Goal: Information Seeking & Learning: Learn about a topic

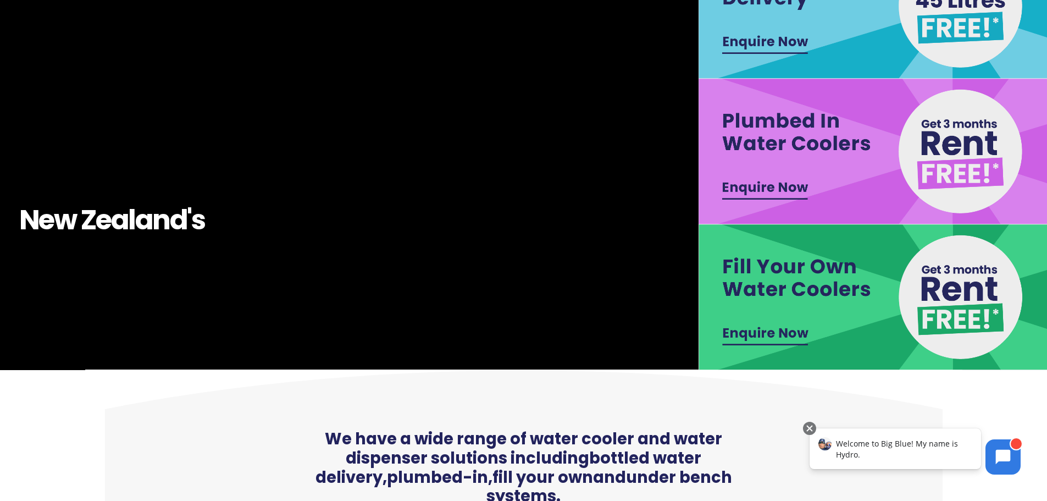
scroll to position [293, 0]
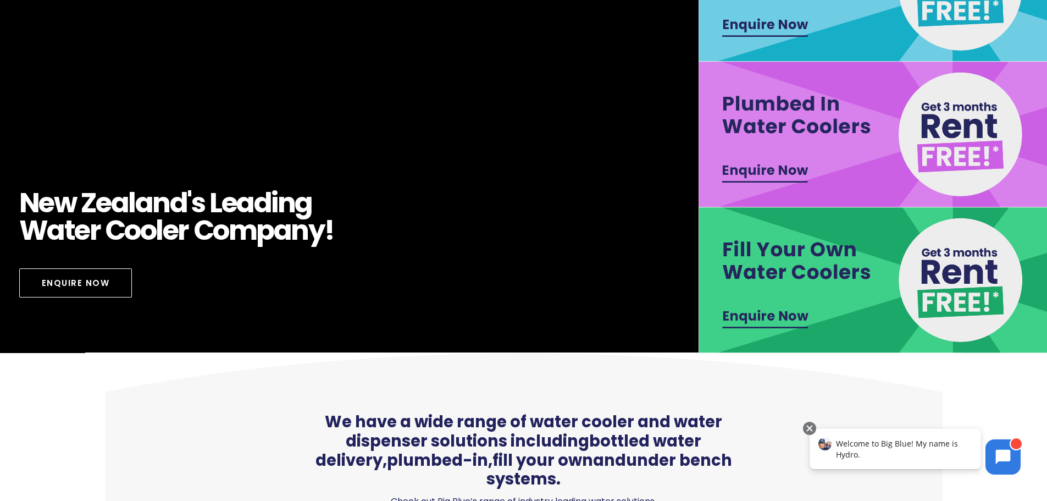
click at [782, 317] on img at bounding box center [874, 280] width 350 height 146
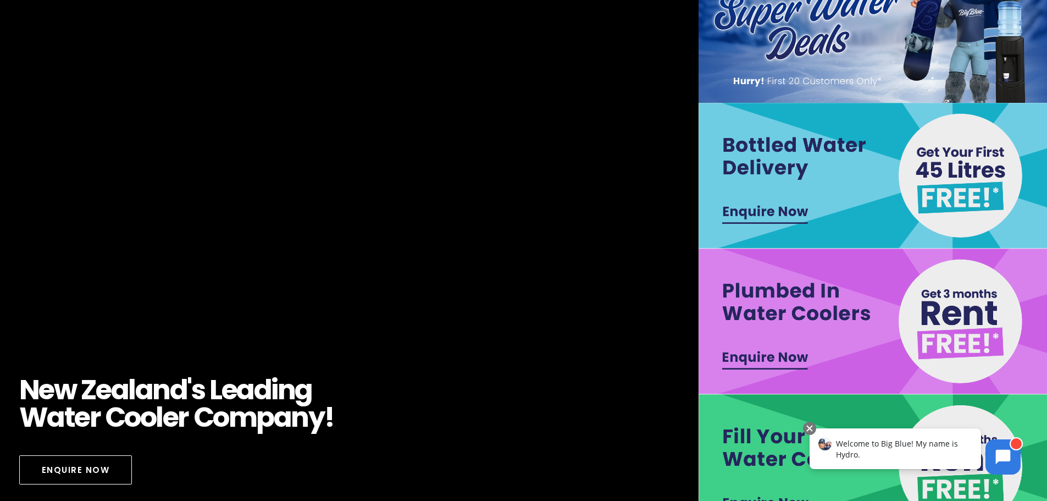
scroll to position [0, 0]
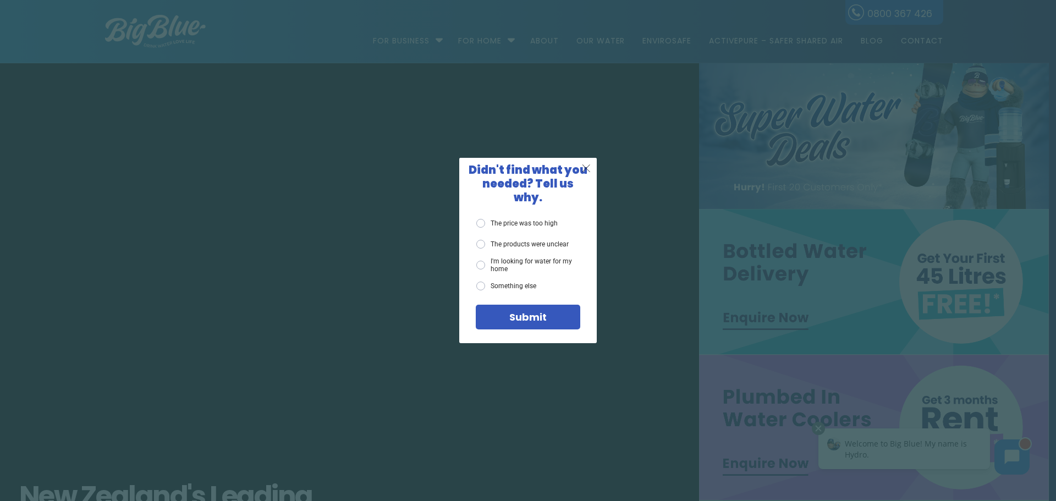
click at [591, 173] on span "X" at bounding box center [586, 168] width 10 height 14
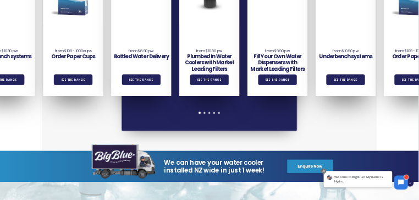
scroll to position [880, 0]
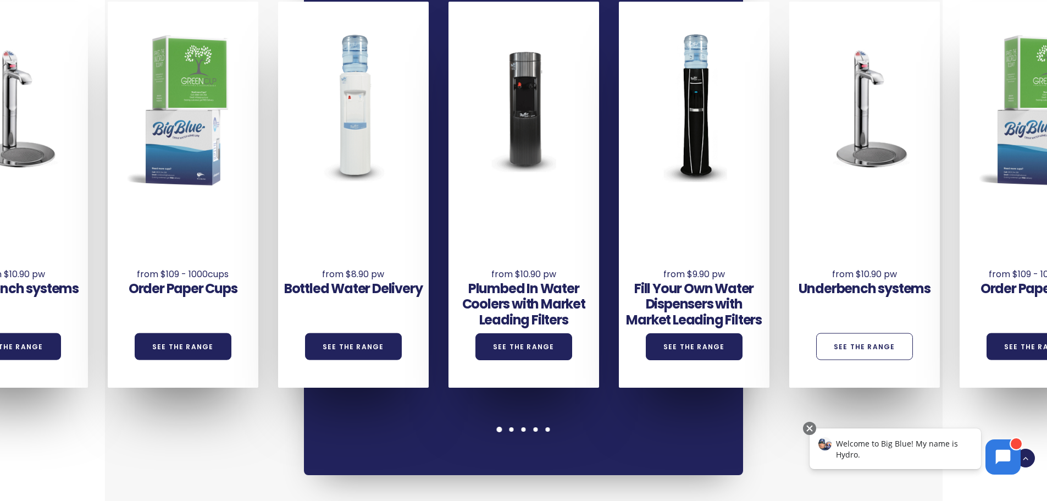
click at [862, 333] on link "See the Range" at bounding box center [865, 346] width 97 height 27
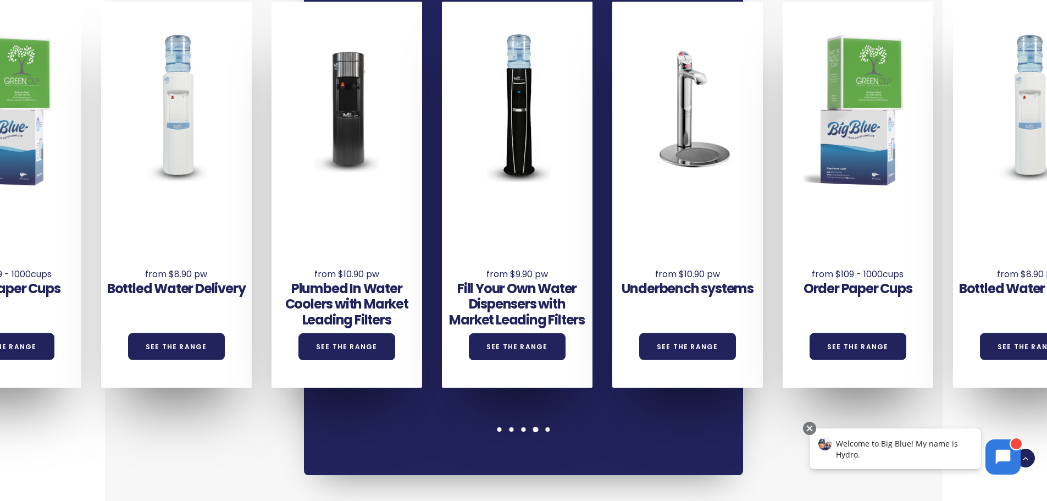
drag, startPoint x: 993, startPoint y: 355, endPoint x: 475, endPoint y: 367, distance: 518.1
click at [475, 367] on div "Underbench systems See the Range Order Paper Cups See the Range Bottled Water D…" at bounding box center [697, 195] width 2045 height 386
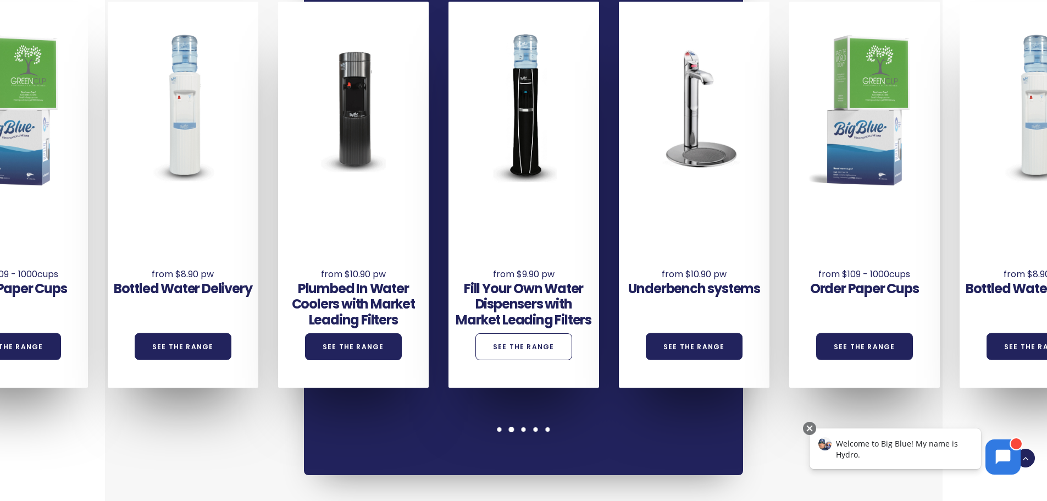
click at [497, 333] on link "See the Range" at bounding box center [524, 346] width 97 height 27
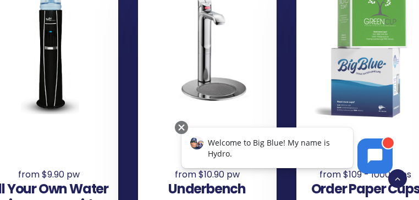
scroll to position [1173, 0]
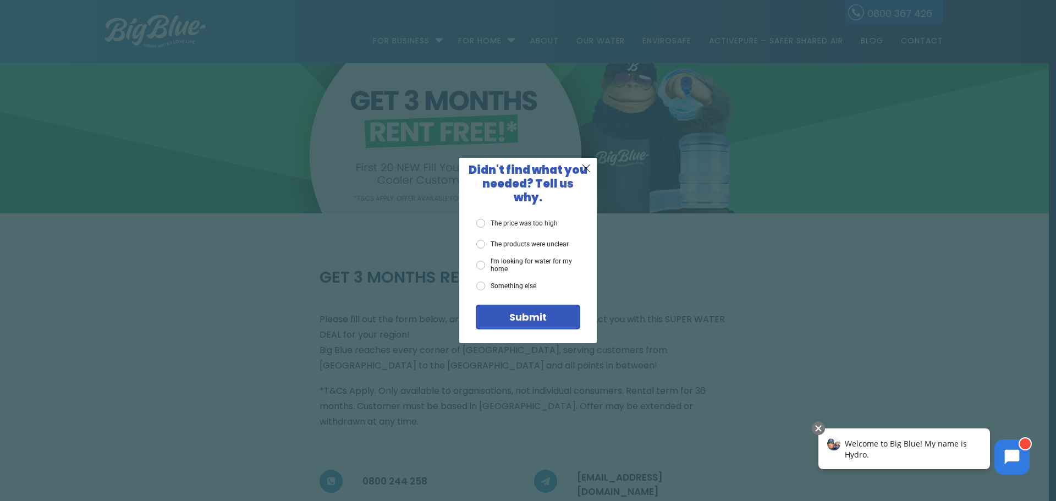
click at [499, 305] on div "Submit" at bounding box center [528, 317] width 104 height 25
click at [584, 175] on span "X" at bounding box center [586, 168] width 10 height 14
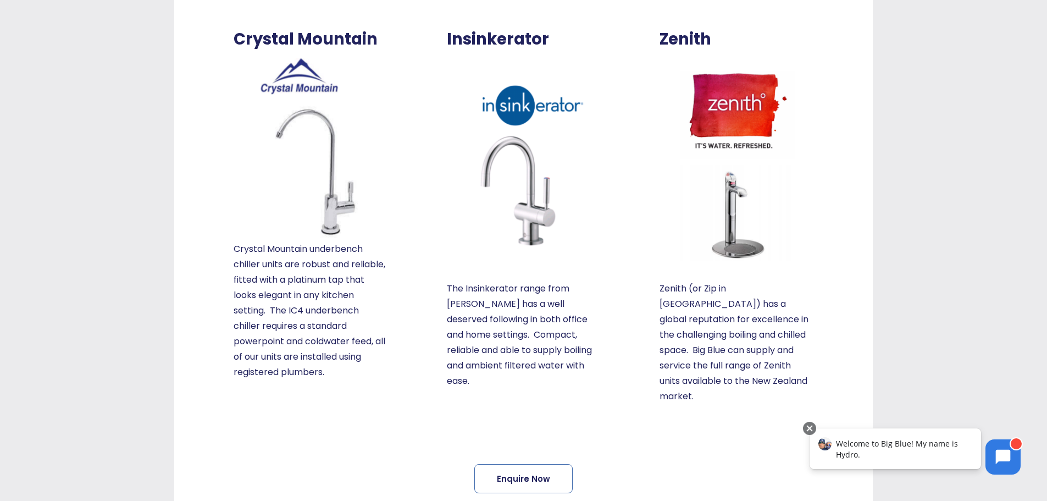
scroll to position [147, 0]
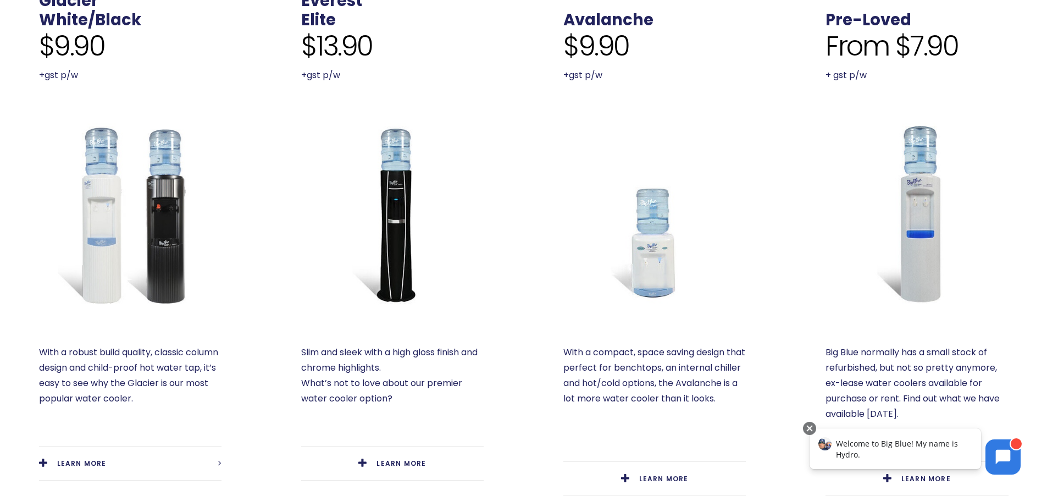
scroll to position [587, 0]
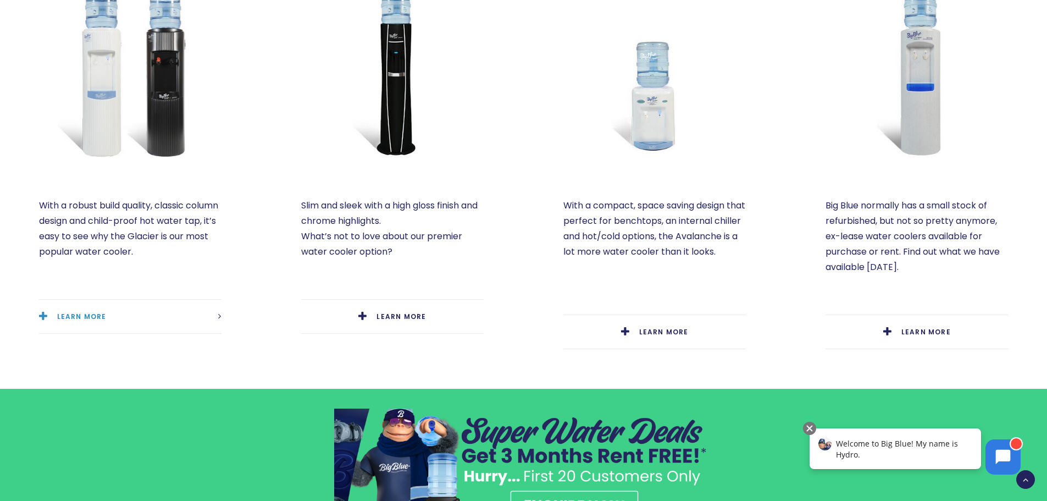
click at [72, 316] on span "LEARN MORE" at bounding box center [81, 316] width 49 height 9
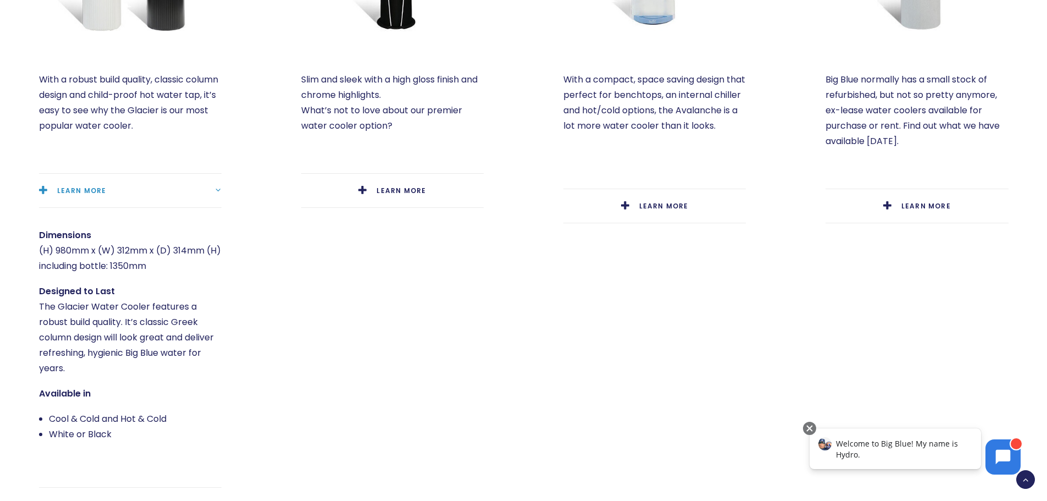
scroll to position [733, 0]
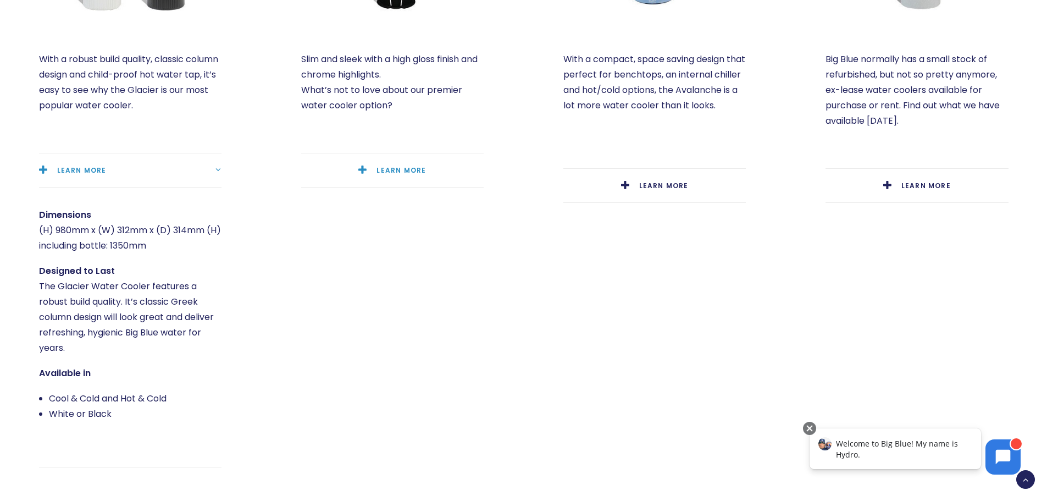
click at [400, 156] on link "LEARN MORE" at bounding box center [392, 170] width 183 height 34
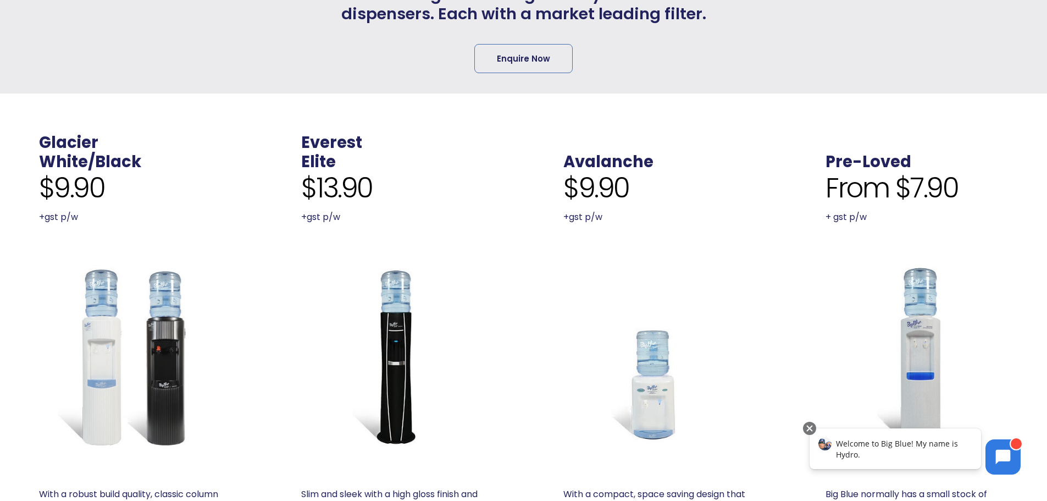
scroll to position [293, 0]
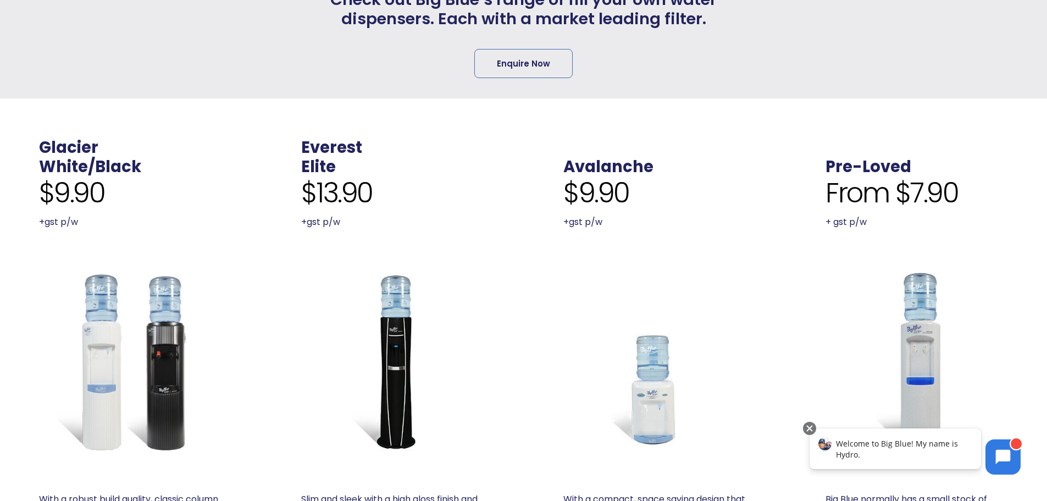
click at [389, 342] on img at bounding box center [392, 360] width 183 height 183
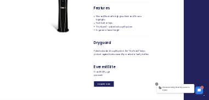
scroll to position [589, 0]
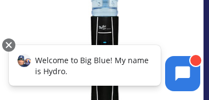
click at [118, 24] on img at bounding box center [101, 55] width 165 height 165
click at [10, 45] on div at bounding box center [8, 44] width 13 height 13
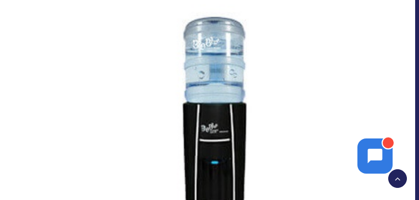
scroll to position [384, 0]
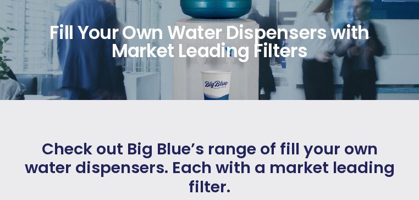
scroll to position [117, 0]
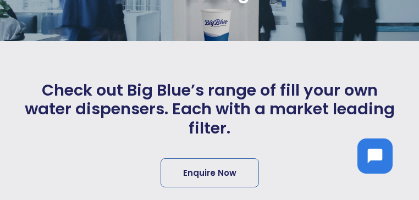
scroll to position [58, 0]
